Goal: Transaction & Acquisition: Purchase product/service

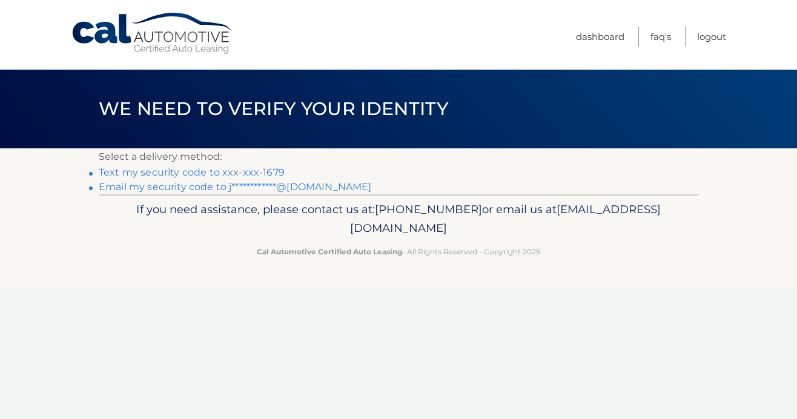
click at [220, 171] on link "Text my security code to xxx-xxx-1679" at bounding box center [192, 172] width 186 height 12
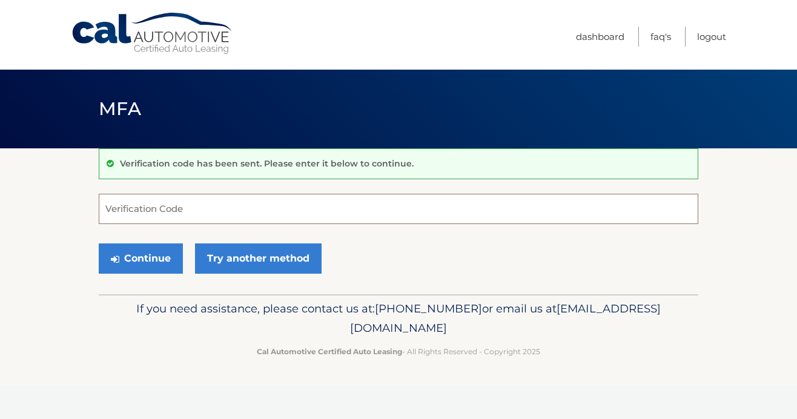
click at [208, 197] on input "Verification Code" at bounding box center [398, 209] width 599 height 30
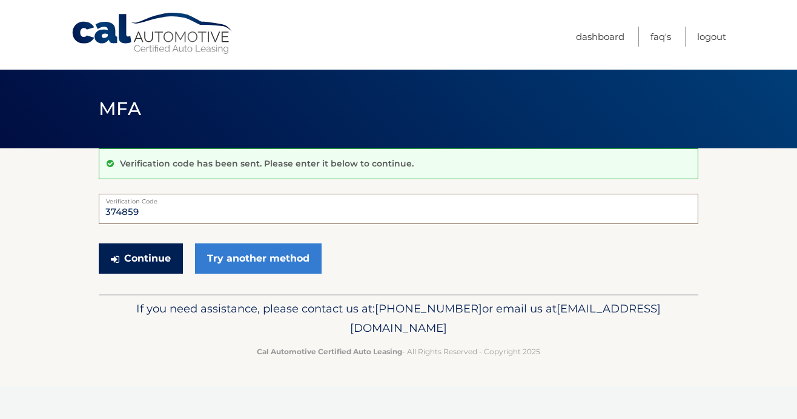
type input "374859"
click at [168, 253] on button "Continue" at bounding box center [141, 258] width 84 height 30
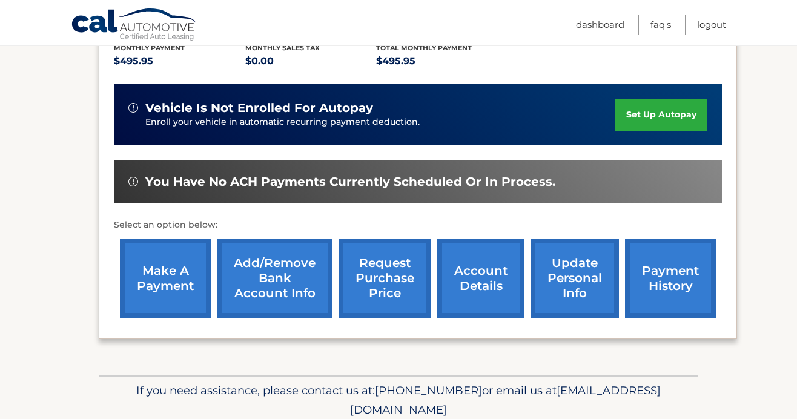
scroll to position [315, 0]
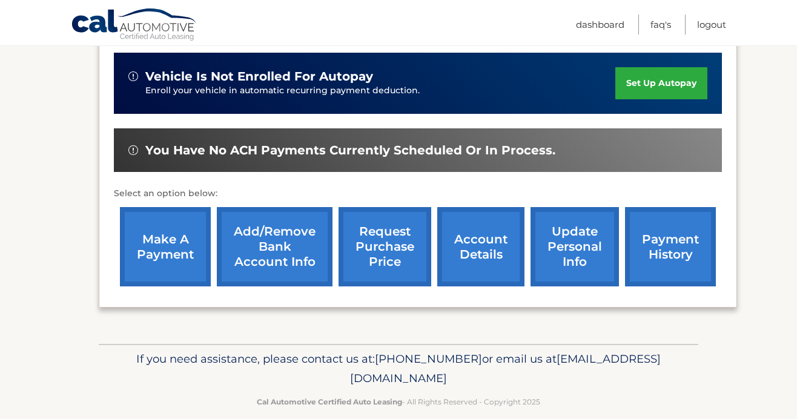
click at [187, 232] on link "make a payment" at bounding box center [165, 246] width 91 height 79
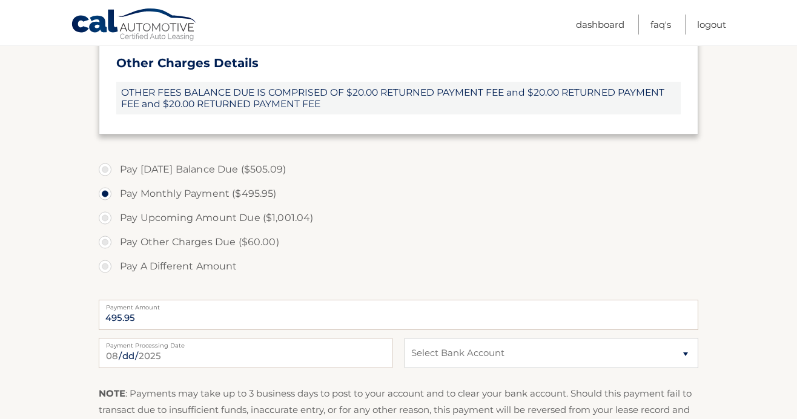
scroll to position [453, 0]
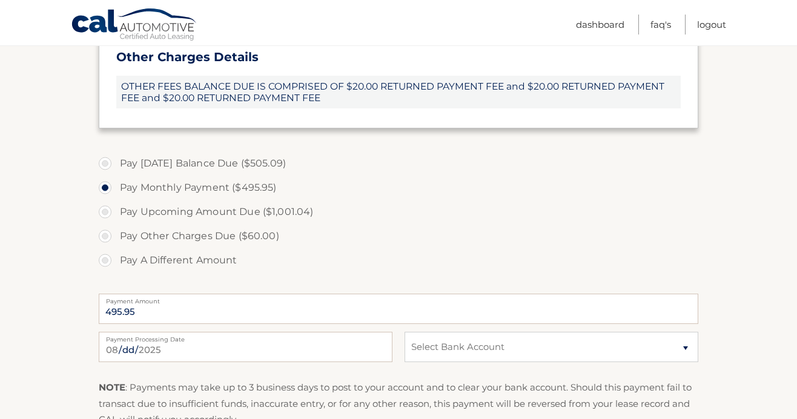
click at [108, 163] on label "Pay Today's Balance Due ($505.09)" at bounding box center [398, 163] width 599 height 24
click at [108, 163] on input "Pay Today's Balance Due ($505.09)" at bounding box center [110, 160] width 12 height 19
radio input "true"
type input "505.09"
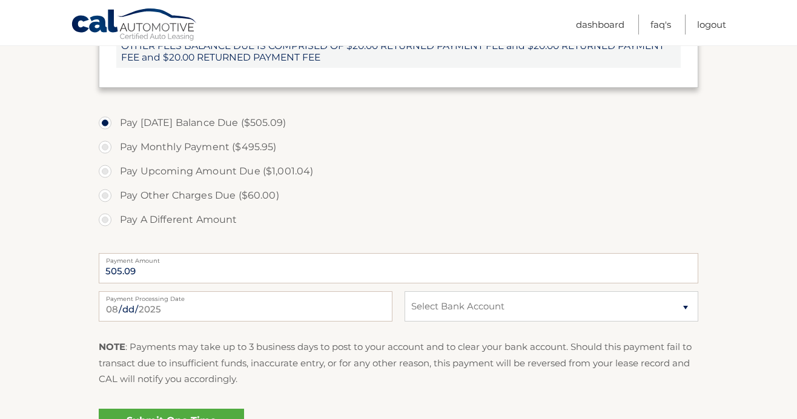
scroll to position [523, 0]
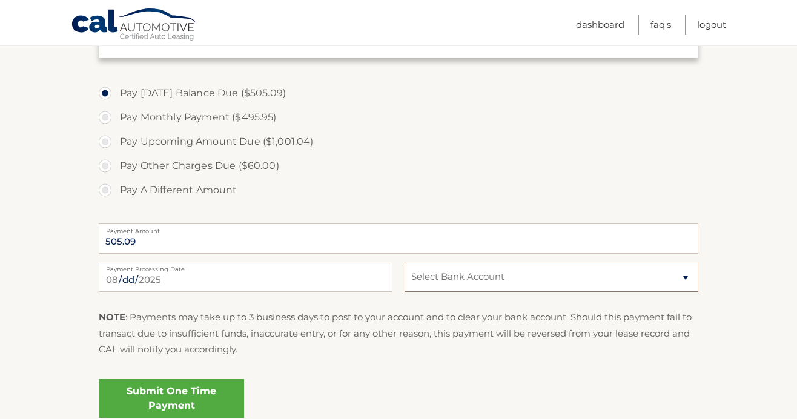
click at [441, 278] on select "Select Bank Account Checking JPMORGAN CHASE BANK, NA *****2062 Checking TD BANK…" at bounding box center [551, 276] width 294 height 30
select select "NWFhZTdhMWEtNTg5NS00NWFlLTliY2QtZGU2NTZjYjExNGY4"
click at [177, 398] on link "Submit One Time Payment" at bounding box center [171, 398] width 145 height 39
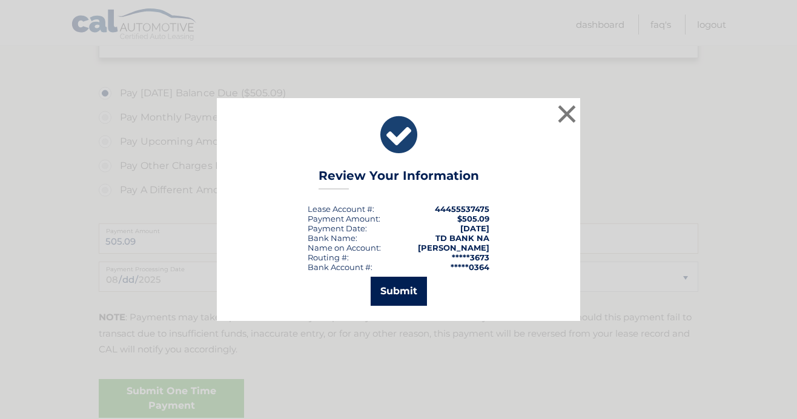
click at [389, 280] on button "Submit" at bounding box center [398, 291] width 56 height 29
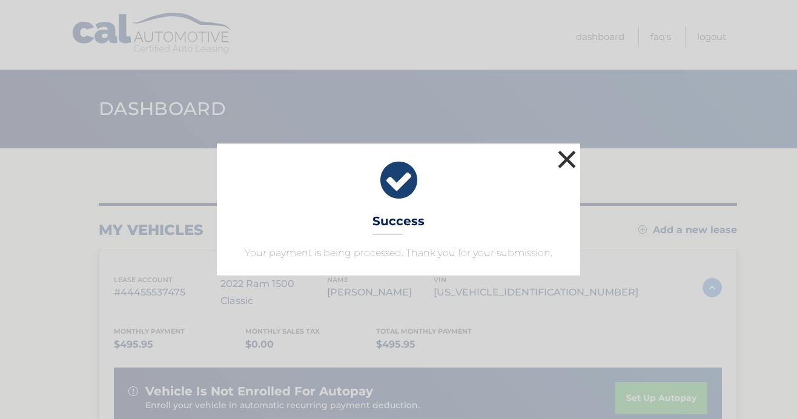
click at [557, 157] on button "×" at bounding box center [566, 159] width 24 height 24
